Goal: Task Accomplishment & Management: Manage account settings

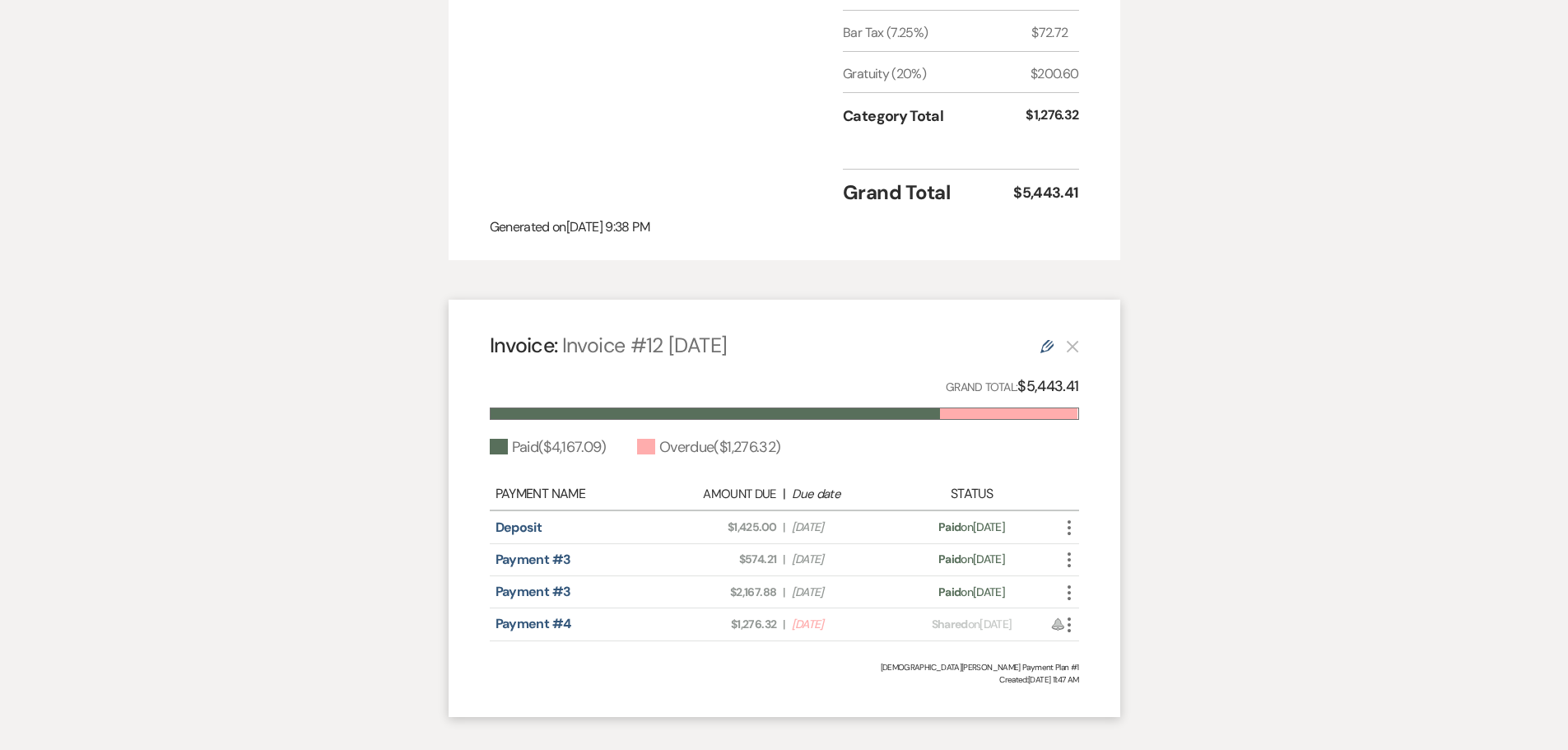
scroll to position [1151, 0]
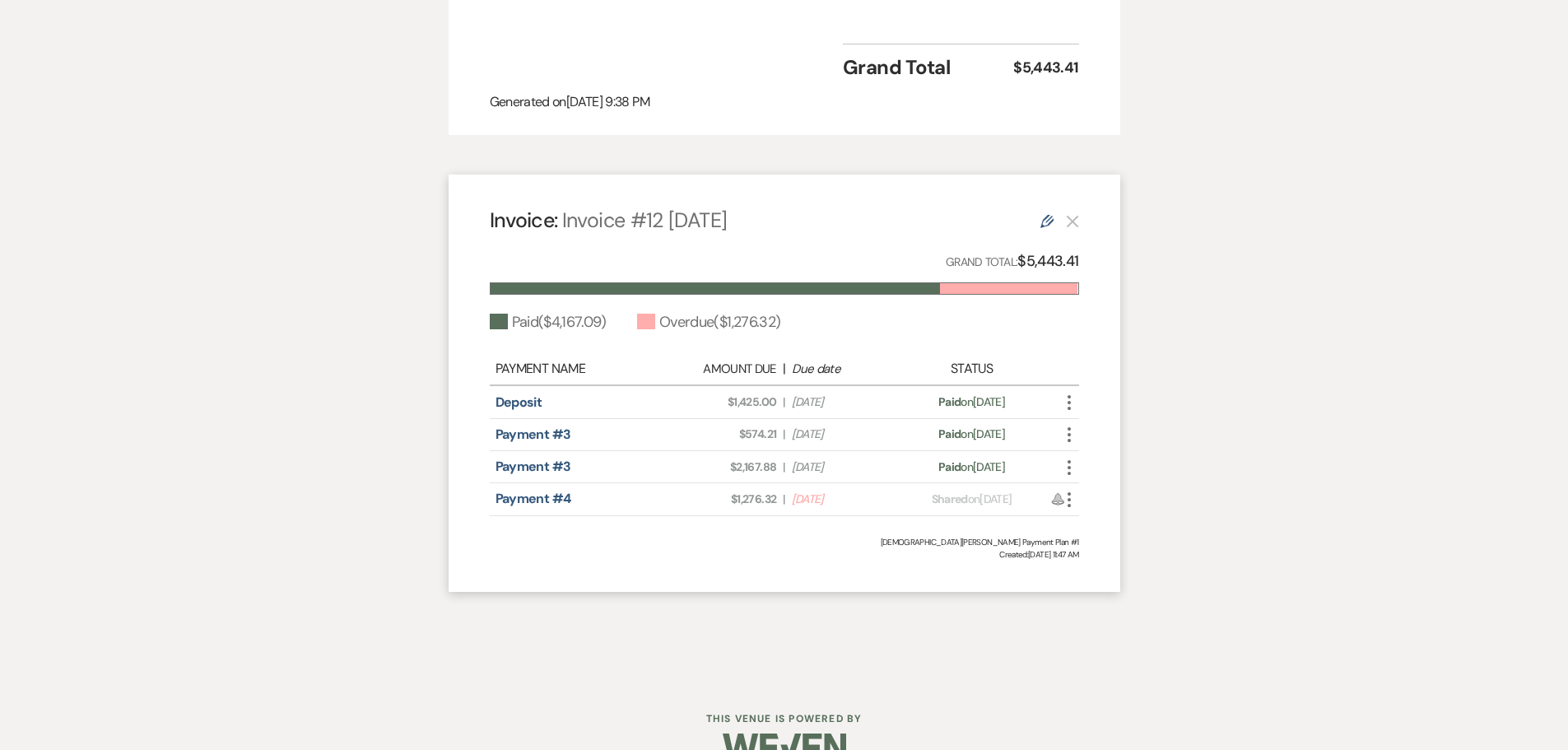
click at [1069, 492] on use "button" at bounding box center [1069, 499] width 3 height 15
click at [1105, 574] on button "Check [PERSON_NAME] [PERSON_NAME] as Paid" at bounding box center [1142, 588] width 166 height 28
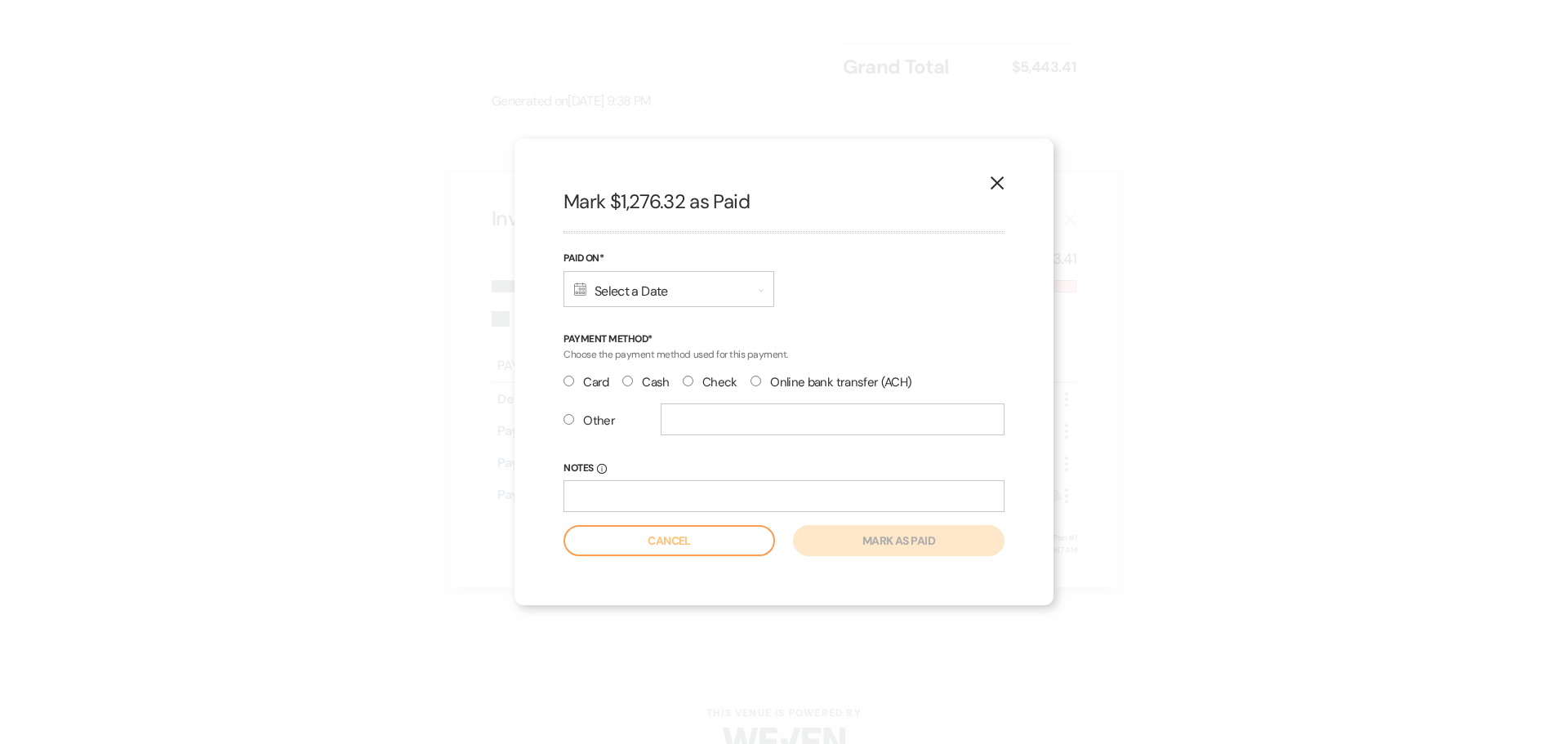
click at [720, 389] on label "Check" at bounding box center [709, 382] width 54 height 22
click at [693, 387] on input "Check" at bounding box center [688, 381] width 10 height 10
radio input "true"
click at [588, 503] on input "Notes Info" at bounding box center [784, 495] width 441 height 32
type input "ck#3464"
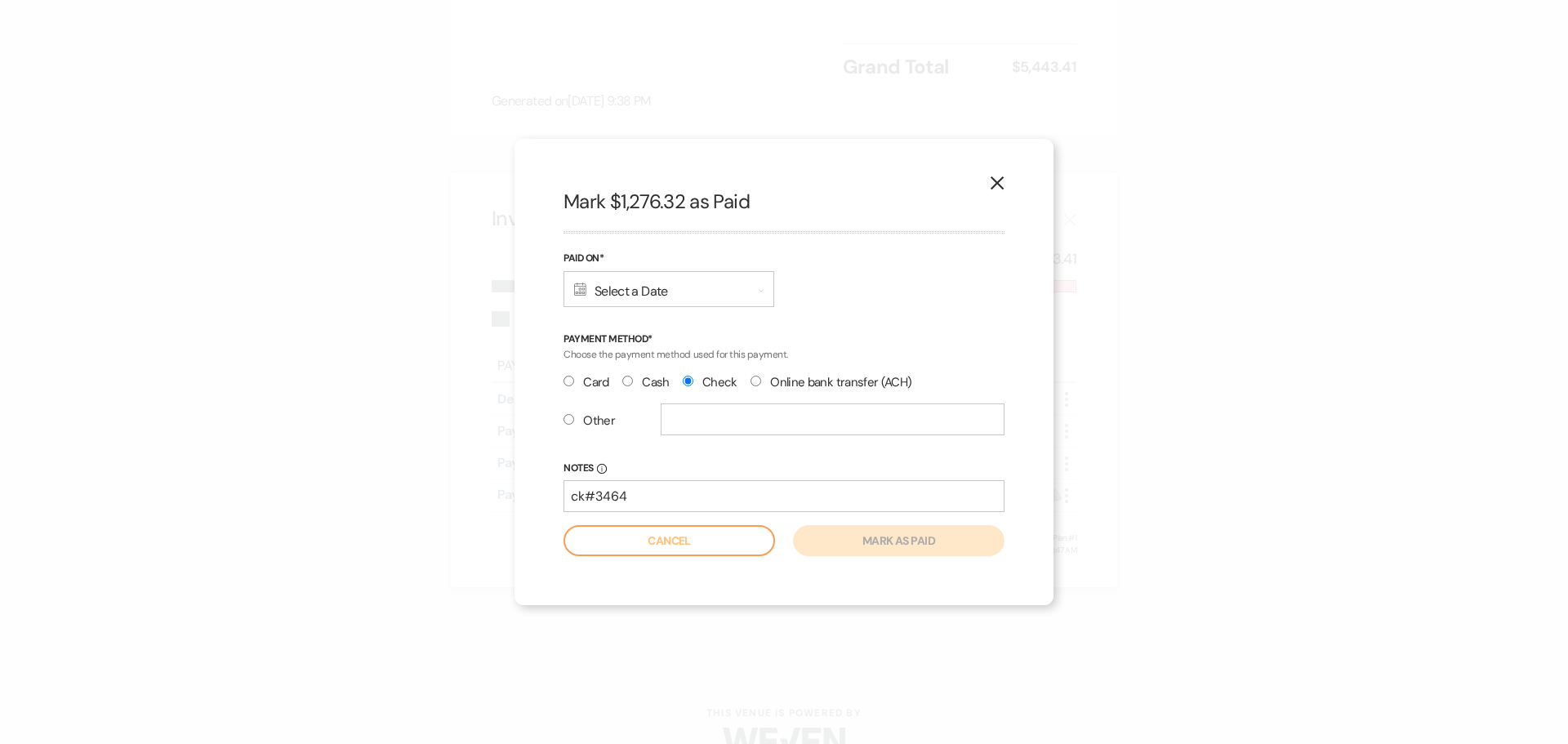
click at [634, 295] on div "Calendar Select a Date Expand" at bounding box center [669, 289] width 211 height 36
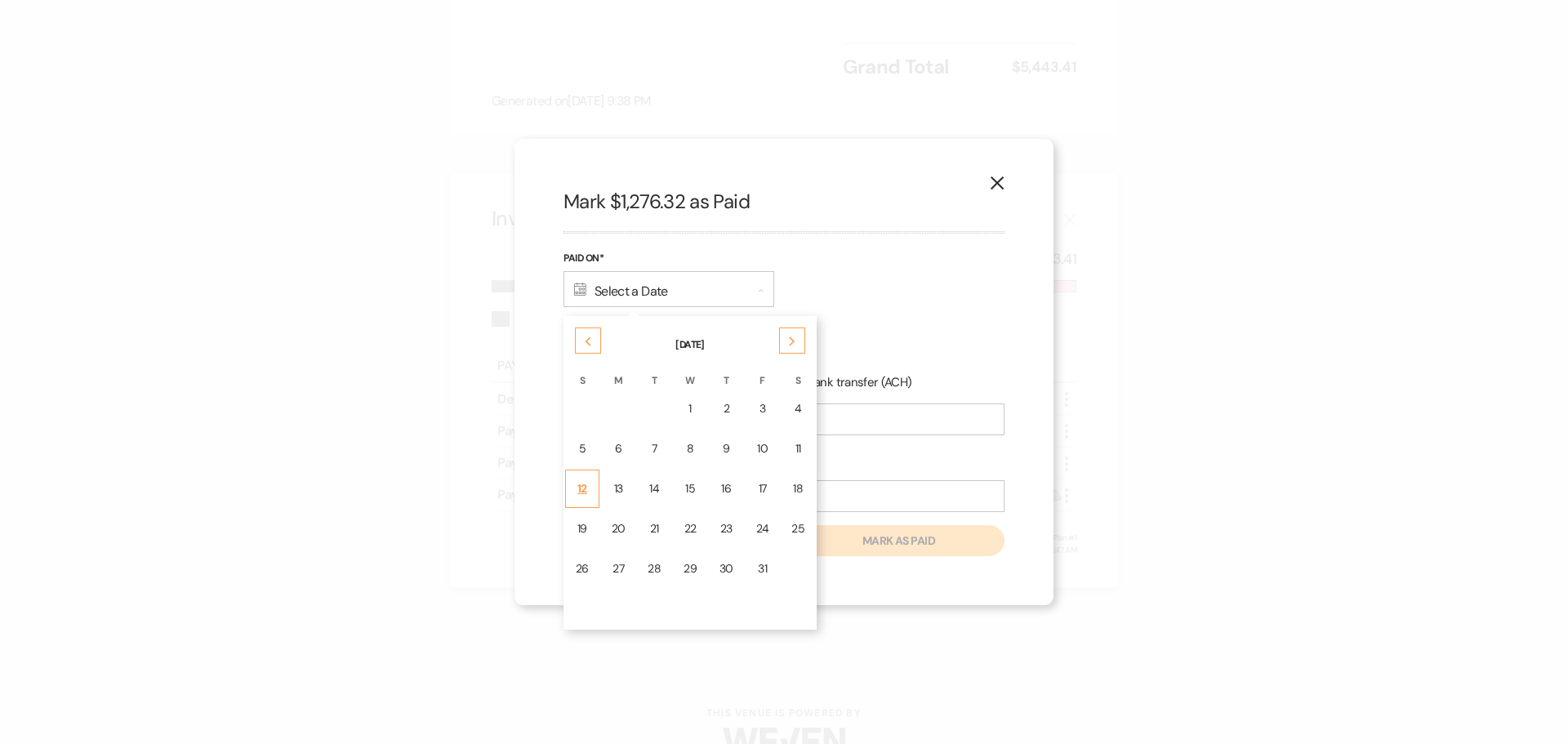
click at [577, 498] on td "12" at bounding box center [582, 489] width 35 height 38
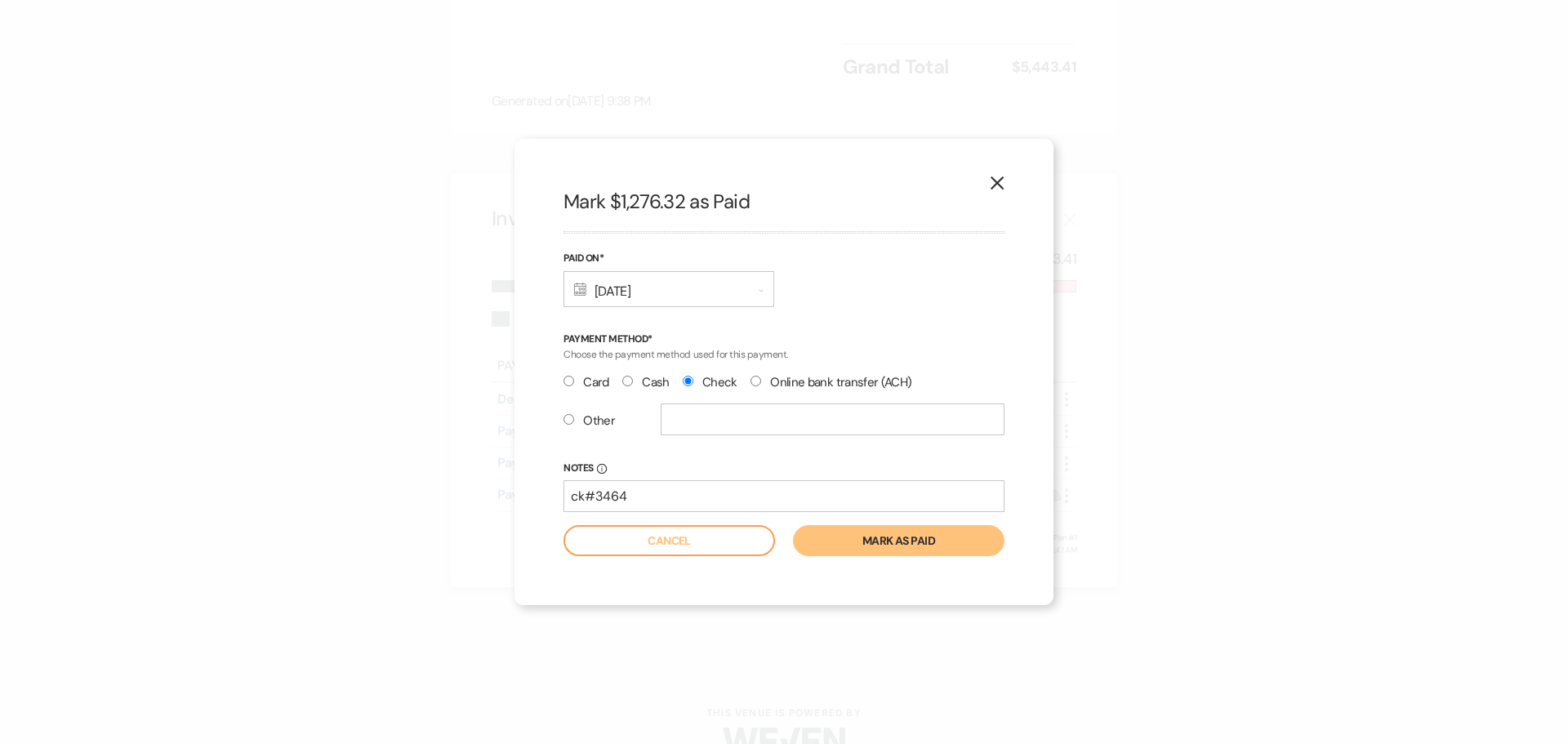
click at [850, 542] on button "Mark as paid" at bounding box center [898, 540] width 211 height 31
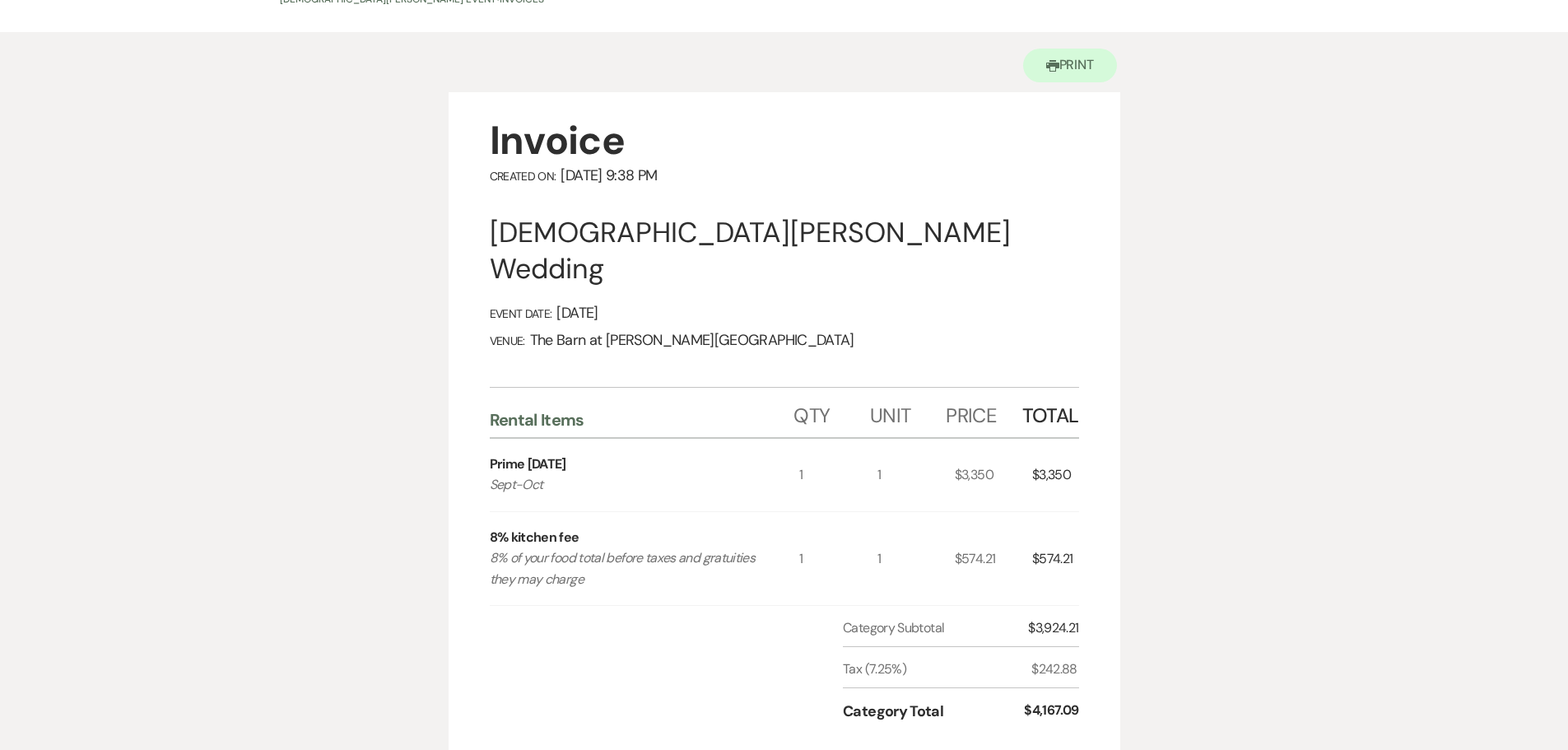
scroll to position [0, 0]
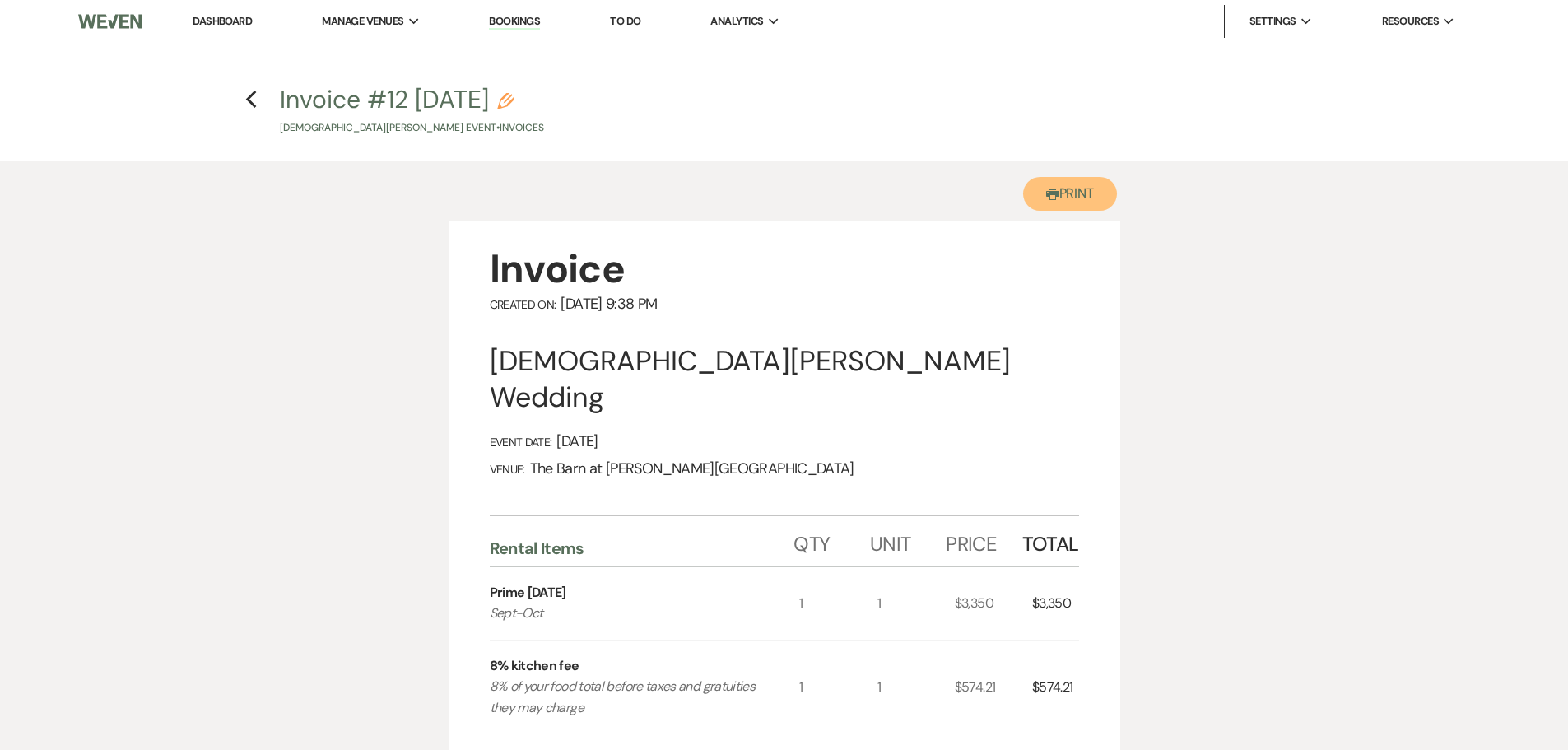
click at [1088, 202] on button "Printer Print" at bounding box center [1070, 193] width 95 height 34
